Goal: Navigation & Orientation: Find specific page/section

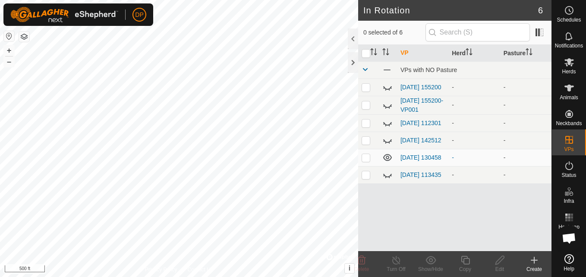
scroll to position [1155, 0]
